Goal: Find specific page/section: Find specific page/section

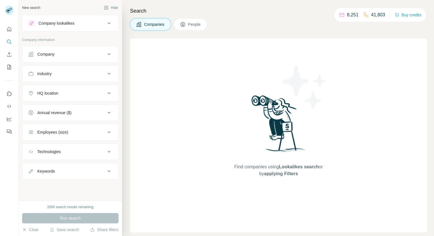
click at [53, 58] on button "Company" at bounding box center [70, 54] width 96 height 14
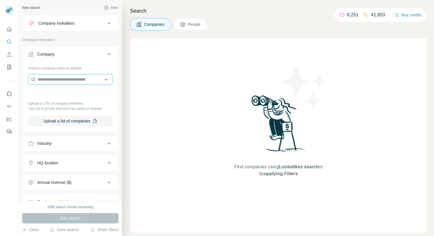
click at [52, 76] on input "text" at bounding box center [70, 79] width 84 height 10
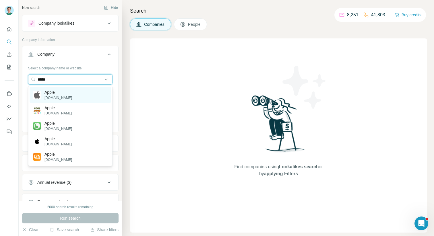
type input "*****"
click at [68, 93] on div "Apple [DOMAIN_NAME]" at bounding box center [71, 95] width 82 height 16
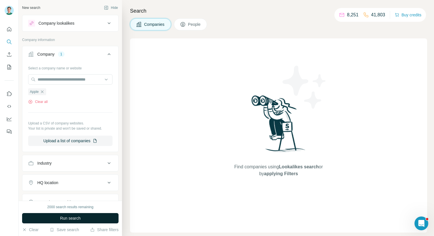
click at [72, 220] on span "Run search" at bounding box center [70, 219] width 21 height 6
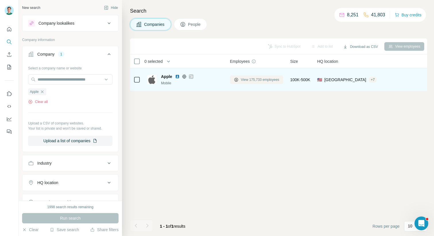
click at [243, 78] on span "View 175,733 employees" at bounding box center [260, 79] width 38 height 5
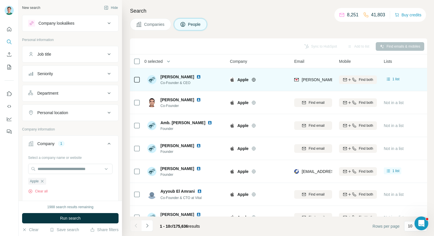
click at [201, 76] on img at bounding box center [198, 77] width 5 height 5
